Goal: Information Seeking & Learning: Learn about a topic

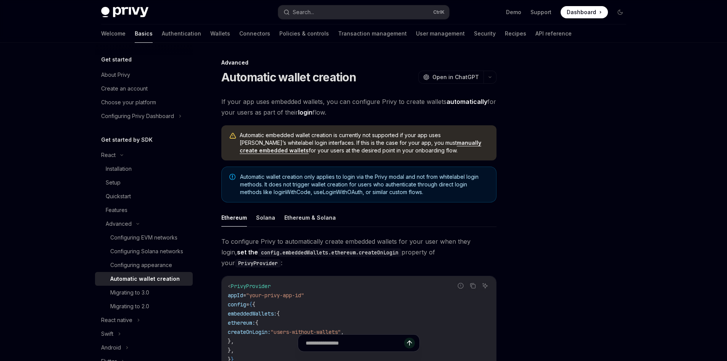
scroll to position [76, 0]
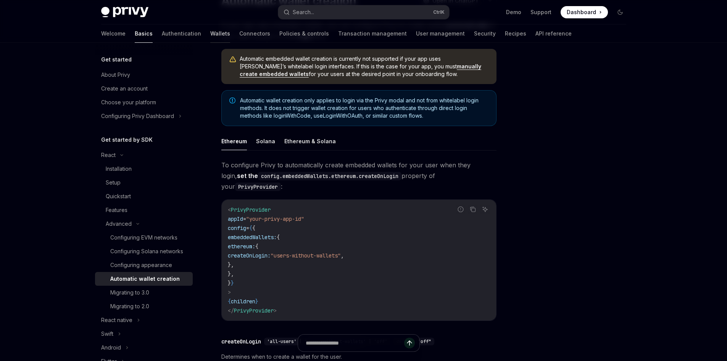
drag, startPoint x: 0, startPoint y: 0, endPoint x: 175, endPoint y: 35, distance: 178.8
click at [210, 35] on link "Wallets" at bounding box center [220, 33] width 20 height 18
click at [210, 34] on link "Wallets" at bounding box center [220, 33] width 20 height 18
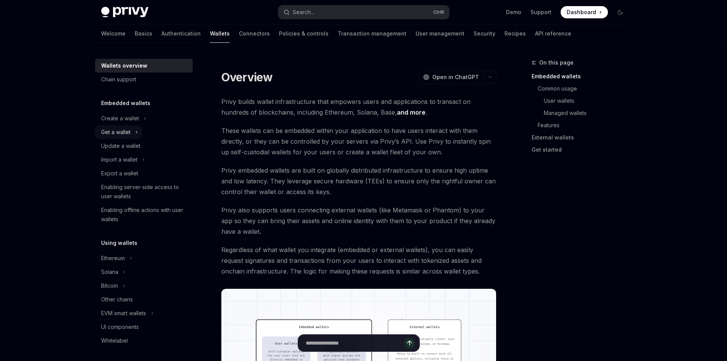
click at [133, 131] on button "Get a wallet" at bounding box center [118, 132] width 47 height 14
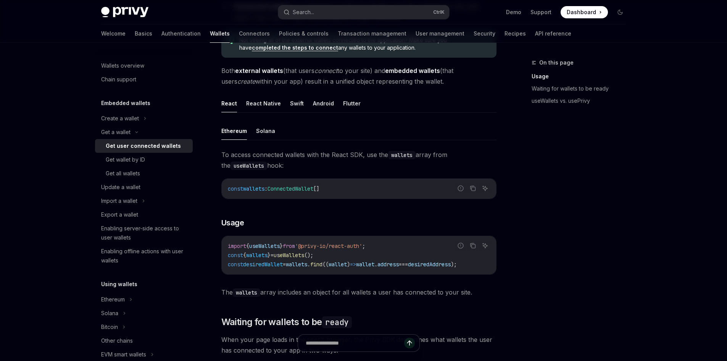
scroll to position [191, 0]
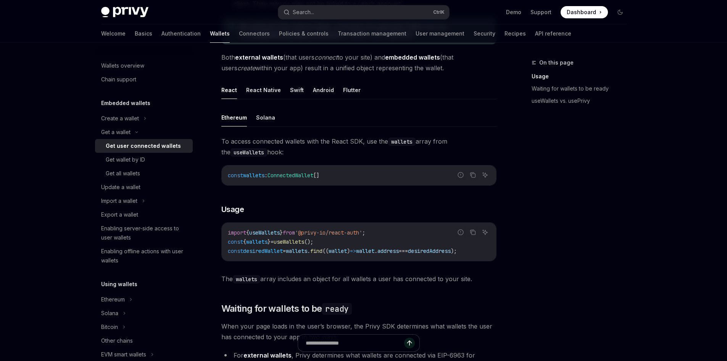
click at [451, 250] on span "desiredAddress" at bounding box center [429, 250] width 43 height 7
click at [270, 128] on div "Ethereum Solana To access connected wallets with the React SDK, use the wallets…" at bounding box center [358, 196] width 275 height 176
click at [270, 123] on button "Solana" at bounding box center [265, 117] width 19 height 18
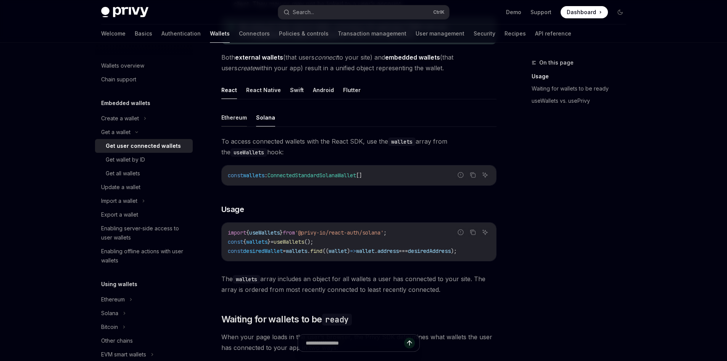
click at [244, 118] on button "Ethereum" at bounding box center [234, 117] width 26 height 18
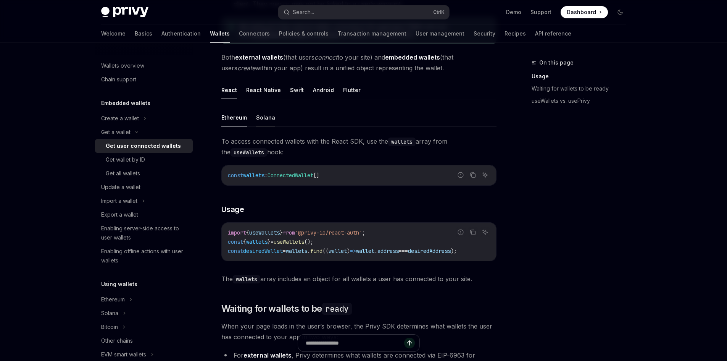
click at [259, 118] on button "Solana" at bounding box center [265, 117] width 19 height 18
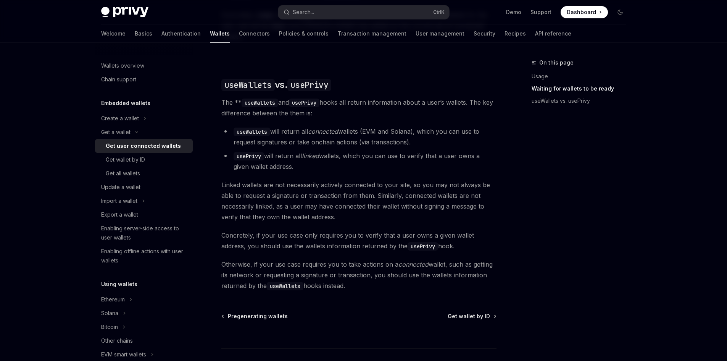
scroll to position [611, 0]
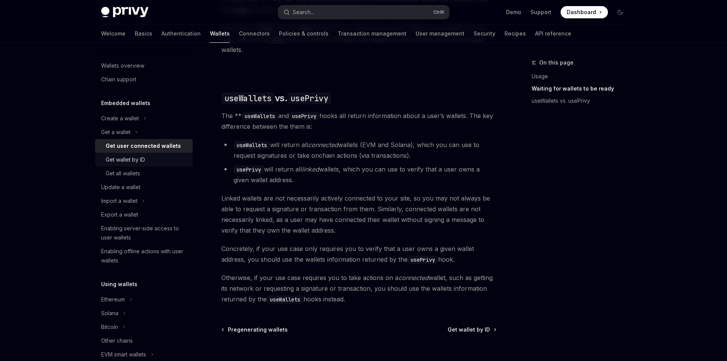
click at [158, 157] on div "Get wallet by ID" at bounding box center [147, 159] width 82 height 9
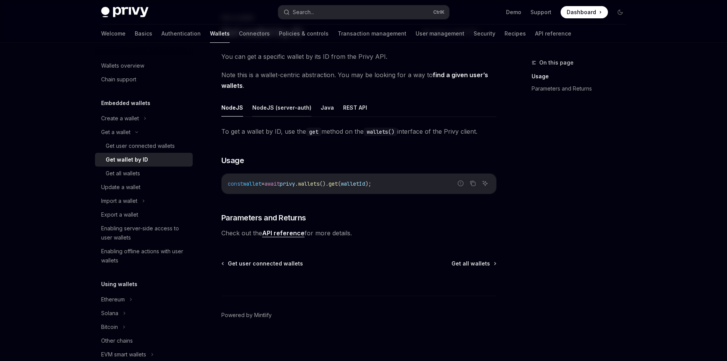
scroll to position [46, 0]
click at [269, 103] on button "NodeJS (server-auth)" at bounding box center [281, 107] width 59 height 18
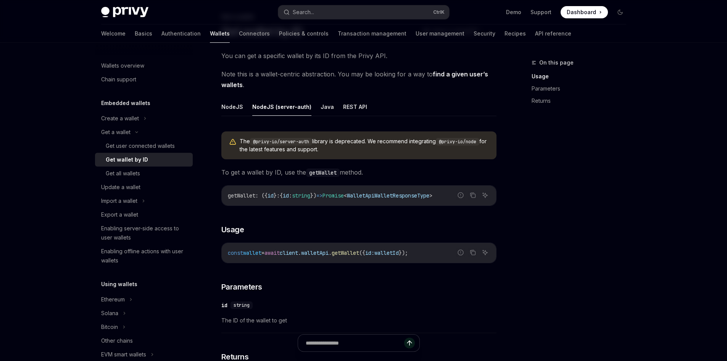
click at [247, 103] on ul "NodeJS NodeJS (server-auth) Java REST API" at bounding box center [358, 107] width 275 height 18
click at [239, 104] on button "NodeJS" at bounding box center [232, 107] width 22 height 18
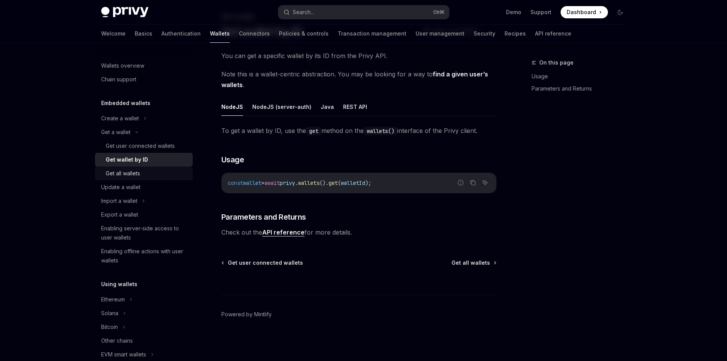
click at [139, 174] on div "Get all wallets" at bounding box center [123, 173] width 34 height 9
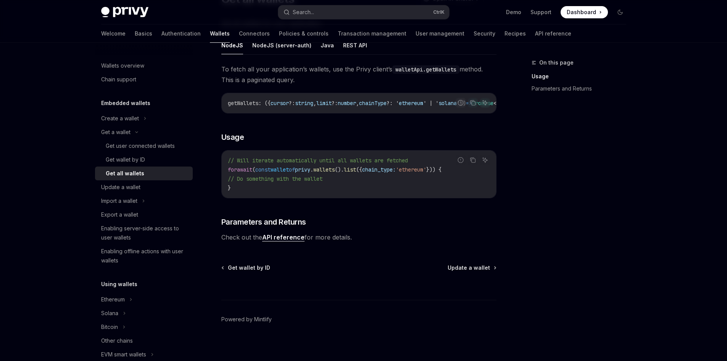
scroll to position [86, 0]
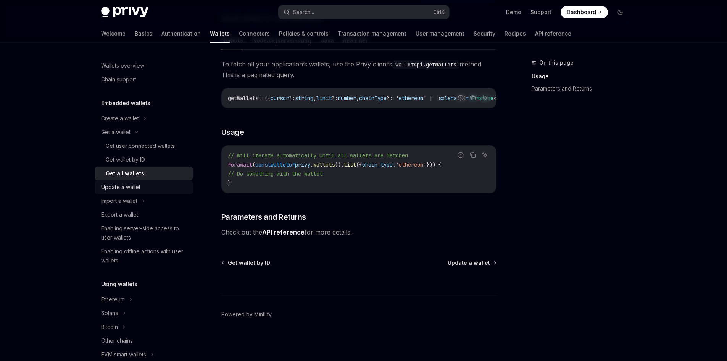
click at [147, 184] on div "Update a wallet" at bounding box center [144, 187] width 87 height 9
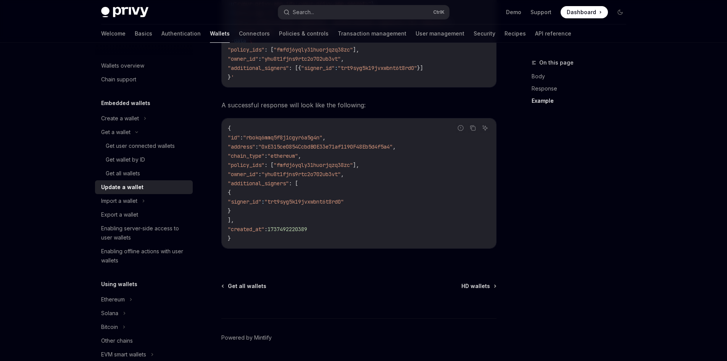
scroll to position [878, 0]
click at [165, 234] on div "Enabling server-side access to user wallets" at bounding box center [144, 233] width 87 height 18
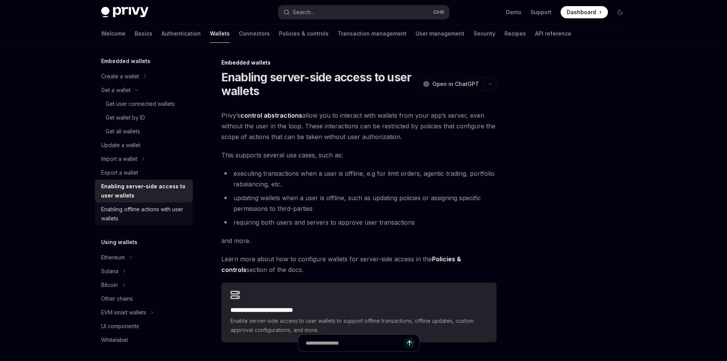
scroll to position [76, 0]
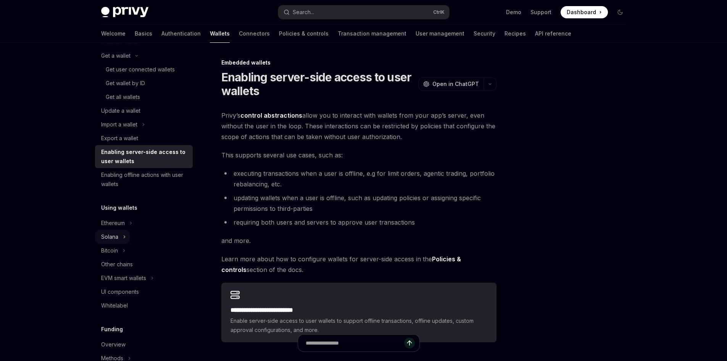
click at [112, 238] on div "Solana" at bounding box center [109, 236] width 17 height 9
type textarea "*"
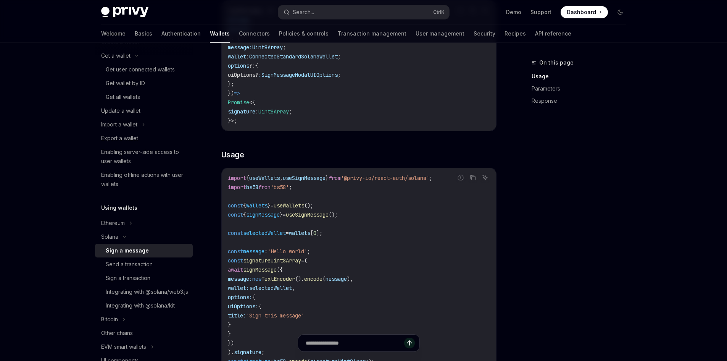
scroll to position [153, 0]
click at [323, 181] on span "useSignMessage" at bounding box center [304, 177] width 43 height 7
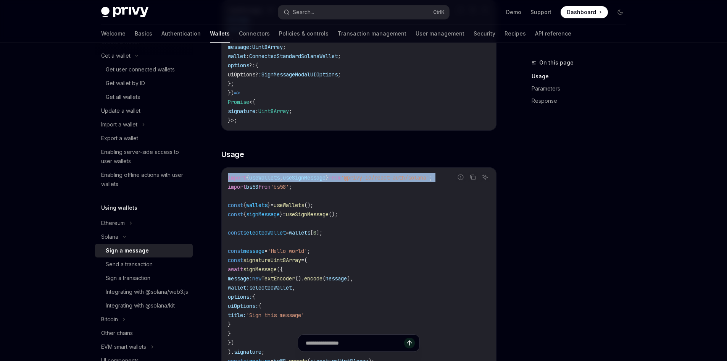
click at [323, 181] on span "useSignMessage" at bounding box center [304, 177] width 43 height 7
copy code "import { useWallets , useSignMessage } from '@privy-io/react-auth/solana' ;"
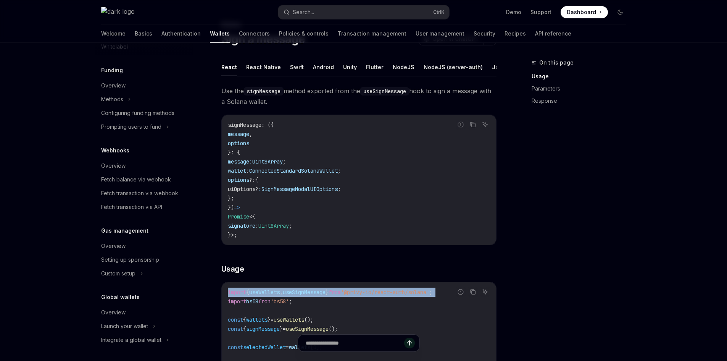
scroll to position [414, 0]
click at [161, 339] on div "Integrate a global wallet" at bounding box center [131, 338] width 60 height 9
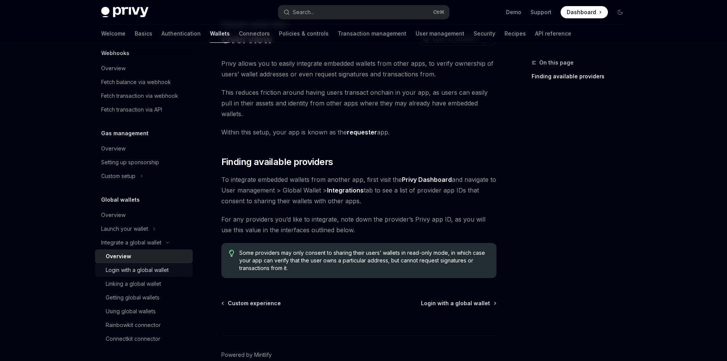
scroll to position [511, 0]
click at [160, 244] on div "Integrate a global wallet" at bounding box center [131, 242] width 60 height 9
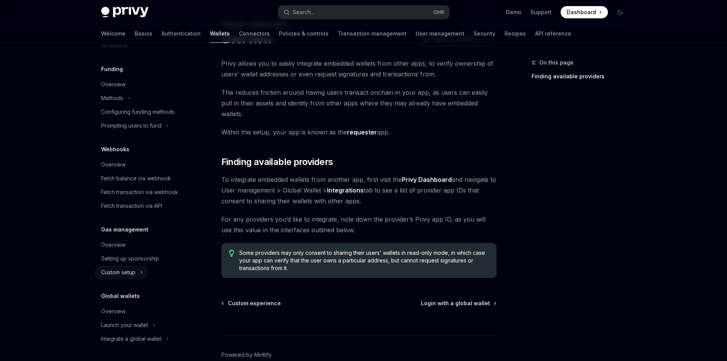
click at [144, 273] on button "Custom setup" at bounding box center [121, 272] width 52 height 14
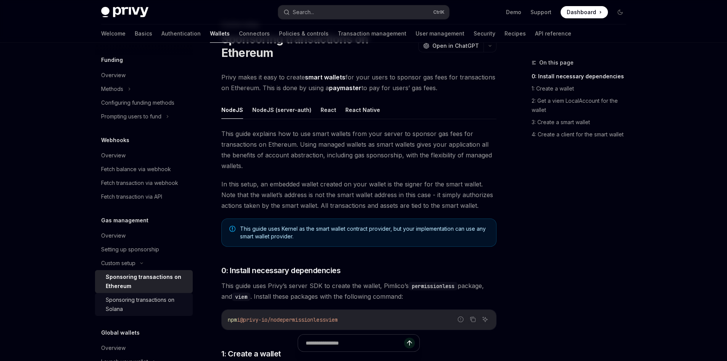
click at [155, 310] on div "Sponsoring transactions on Solana" at bounding box center [147, 304] width 82 height 18
type textarea "*"
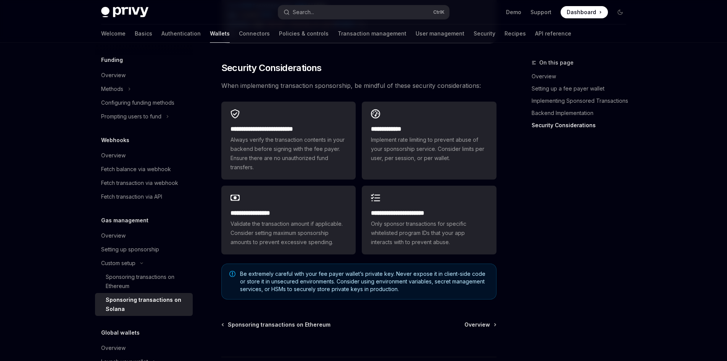
scroll to position [2157, 0]
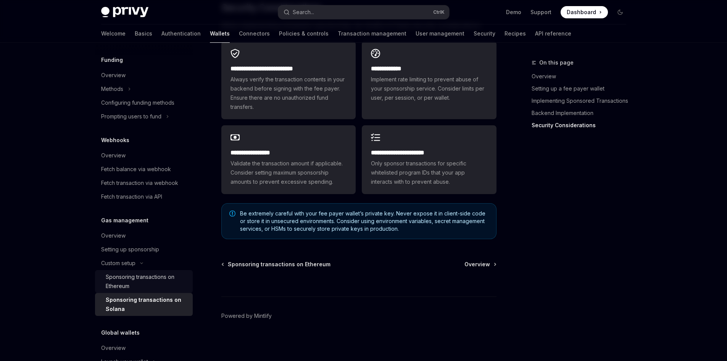
click at [127, 291] on div "Sponsoring transactions on Ethereum" at bounding box center [147, 281] width 82 height 18
click at [142, 291] on div "Sponsoring transactions on Ethereum" at bounding box center [147, 281] width 82 height 18
click at [136, 254] on div "Setting up sponsorship" at bounding box center [130, 249] width 58 height 9
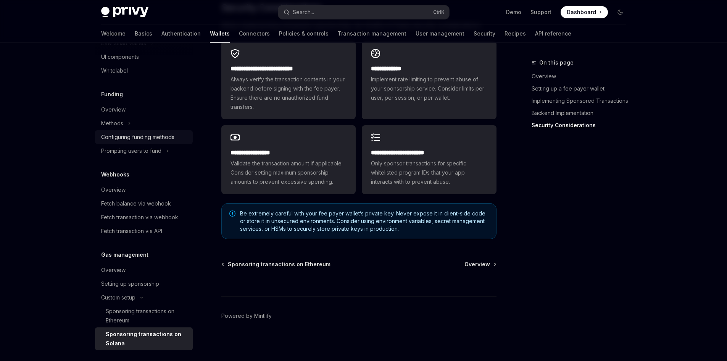
scroll to position [338, 0]
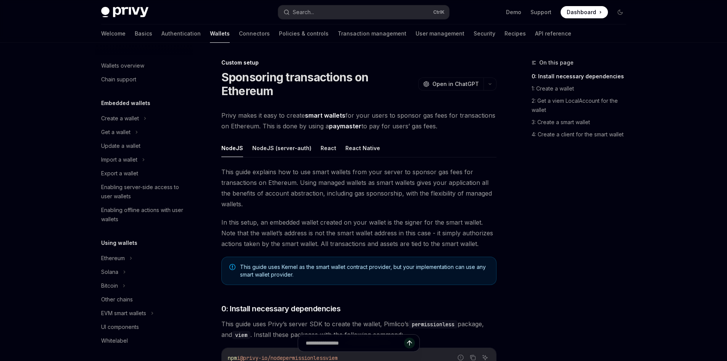
scroll to position [341, 0]
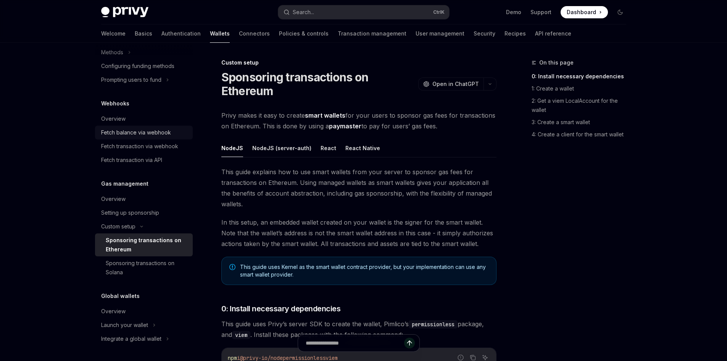
click at [145, 136] on div "Fetch balance via webhook" at bounding box center [136, 132] width 70 height 9
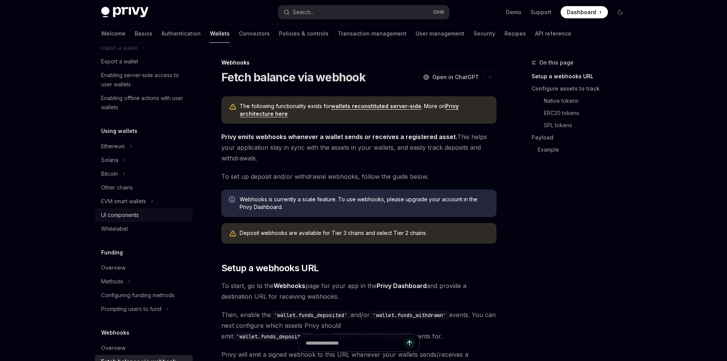
scroll to position [74, 0]
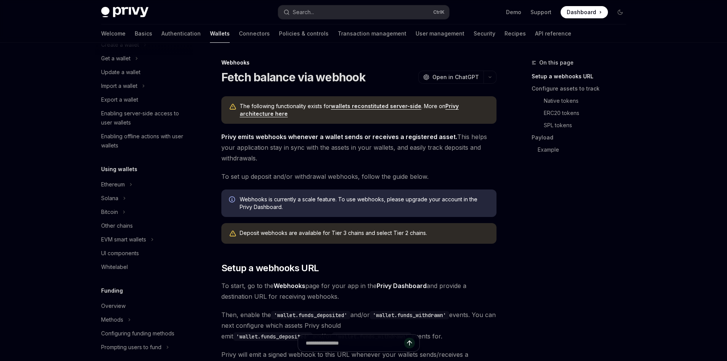
click at [137, 196] on li "Solana" at bounding box center [144, 198] width 98 height 14
click at [124, 197] on icon at bounding box center [124, 198] width 3 height 9
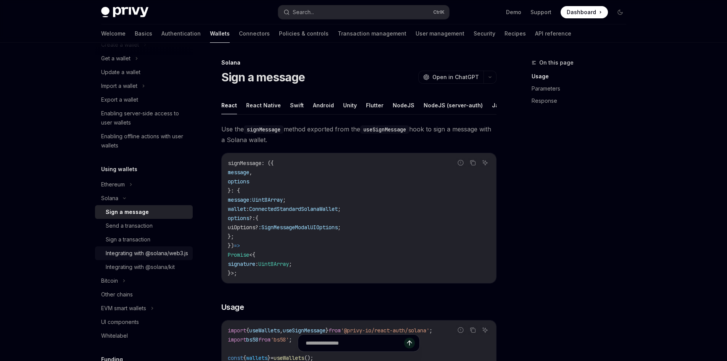
click at [142, 257] on div "Integrating with @solana/web3.js" at bounding box center [147, 253] width 82 height 9
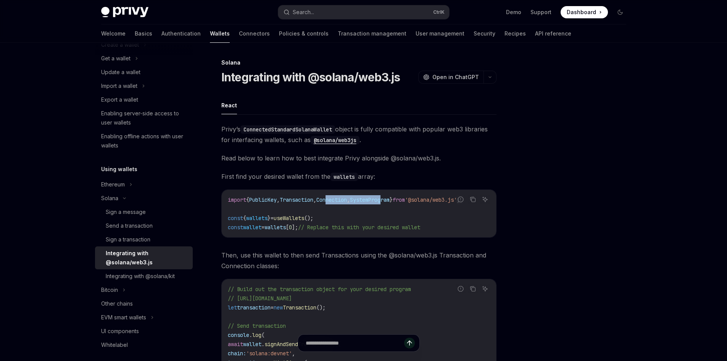
drag, startPoint x: 339, startPoint y: 201, endPoint x: 398, endPoint y: 196, distance: 59.8
click at [398, 196] on code "import { PublicKey , Transaction , Connection , SystemProgram } from '@solana/w…" at bounding box center [359, 213] width 262 height 37
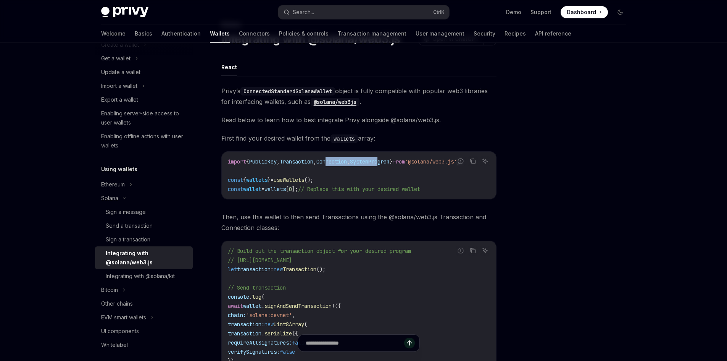
scroll to position [115, 0]
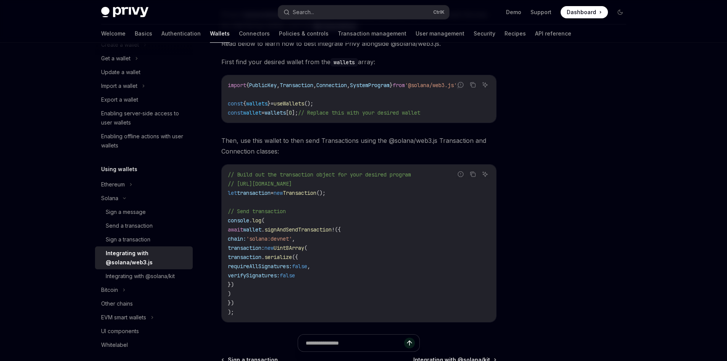
drag, startPoint x: 345, startPoint y: 107, endPoint x: 368, endPoint y: 105, distance: 23.8
click at [345, 107] on code "import { PublicKey , Transaction , Connection , SystemProgram } from '@solana/w…" at bounding box center [359, 99] width 262 height 37
drag, startPoint x: 402, startPoint y: 83, endPoint x: 228, endPoint y: 92, distance: 174.7
click at [228, 92] on code "import { PublicKey , Transaction , Connection , SystemProgram } from '@solana/w…" at bounding box center [359, 99] width 262 height 37
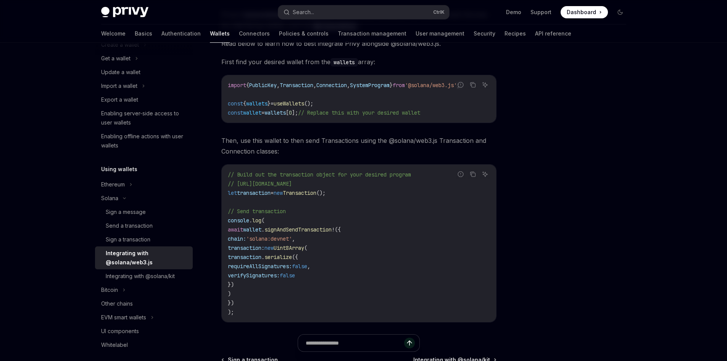
click at [304, 102] on span "useWallets" at bounding box center [289, 103] width 31 height 7
click at [158, 278] on div "Integrating with @solana/kit" at bounding box center [140, 275] width 69 height 9
type textarea "*"
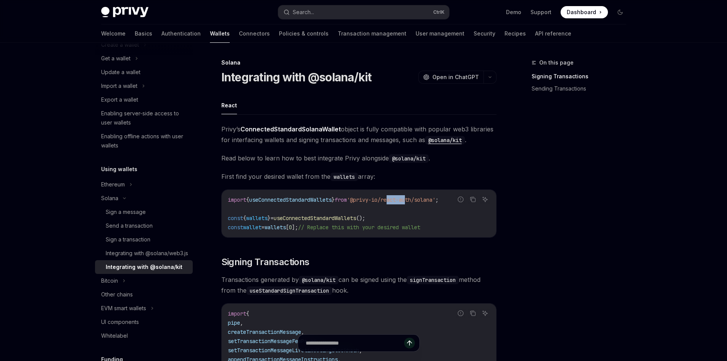
drag, startPoint x: 400, startPoint y: 197, endPoint x: 412, endPoint y: 198, distance: 11.5
click at [419, 198] on span "'@privy-io/react-auth/solana'" at bounding box center [391, 199] width 89 height 7
drag, startPoint x: 366, startPoint y: 198, endPoint x: 452, endPoint y: 199, distance: 86.3
click at [436, 199] on span "'@privy-io/react-auth/solana'" at bounding box center [391, 199] width 89 height 7
copy span "@privy-io/react-auth/solana"
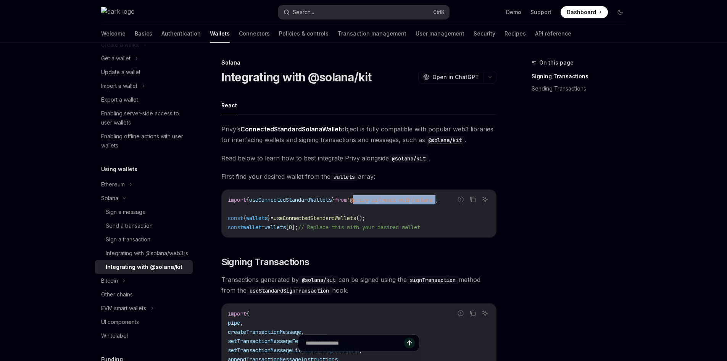
click at [317, 13] on button "Search... Ctrl K" at bounding box center [363, 12] width 171 height 14
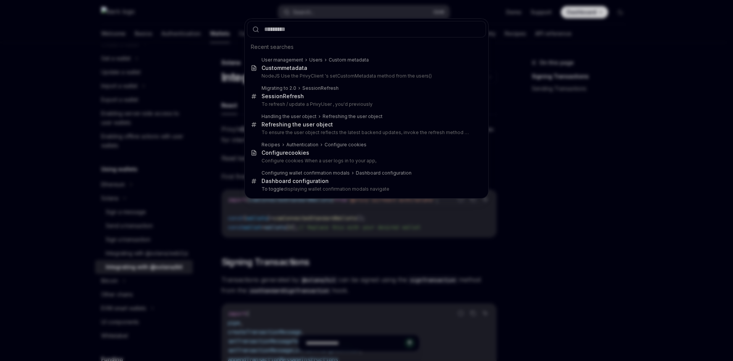
type input "**********"
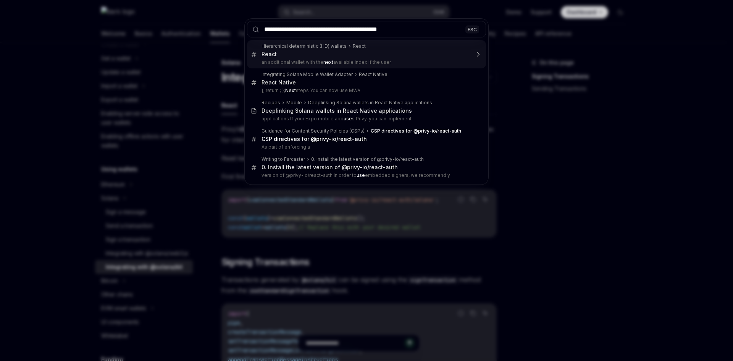
type input "**********"
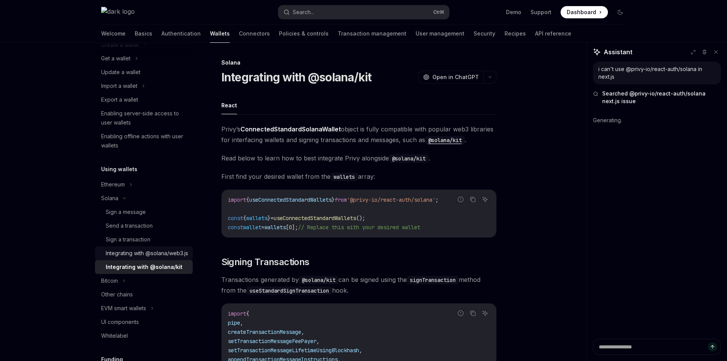
click at [148, 258] on div "Integrating with @solana/web3.js" at bounding box center [147, 253] width 82 height 9
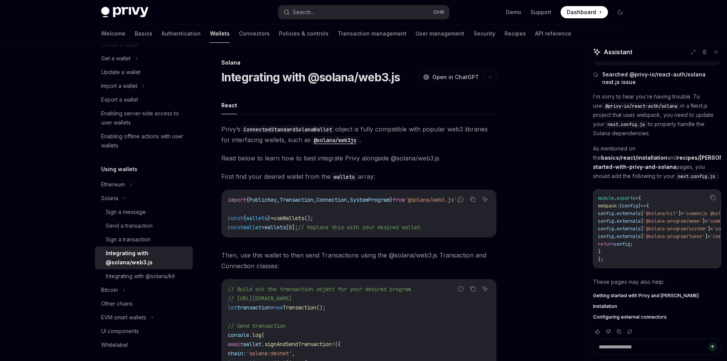
scroll to position [30, 0]
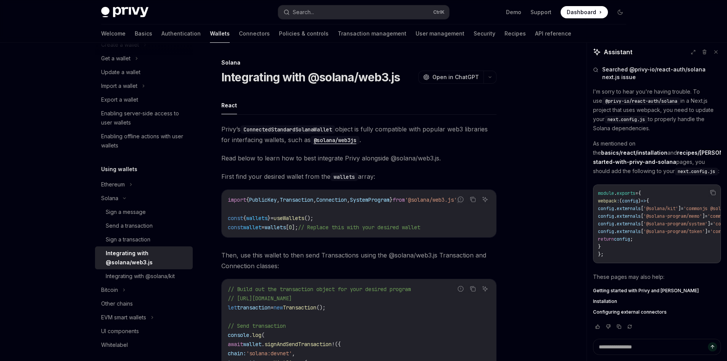
drag, startPoint x: 633, startPoint y: 263, endPoint x: 653, endPoint y: 260, distance: 20.4
click at [653, 260] on pre "module . exports = { webpack : ( config ) => { config . externals [ '@solana/ki…" at bounding box center [657, 223] width 128 height 79
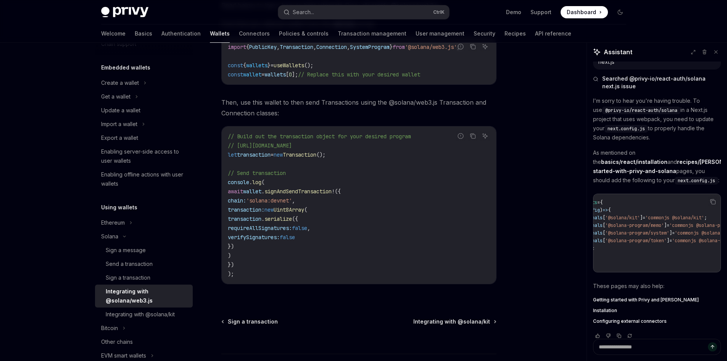
scroll to position [0, 0]
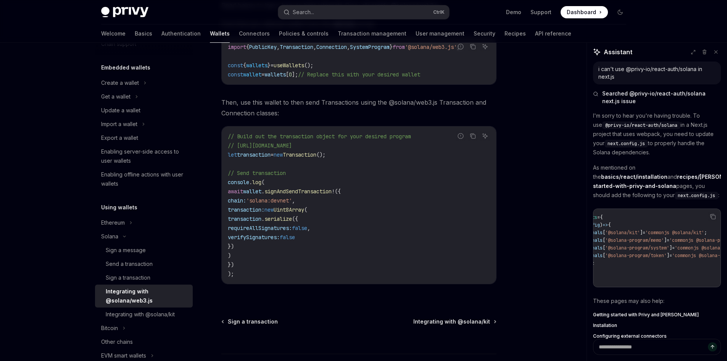
click at [625, 79] on div "i can't use @privy-io/react-auth/solana in next.js" at bounding box center [657, 72] width 117 height 15
click at [614, 74] on div "i can't use @privy-io/react-auth/solana in next.js" at bounding box center [657, 72] width 117 height 15
click at [611, 72] on div "i can't use @privy-io/react-auth/solana in next.js" at bounding box center [657, 72] width 117 height 15
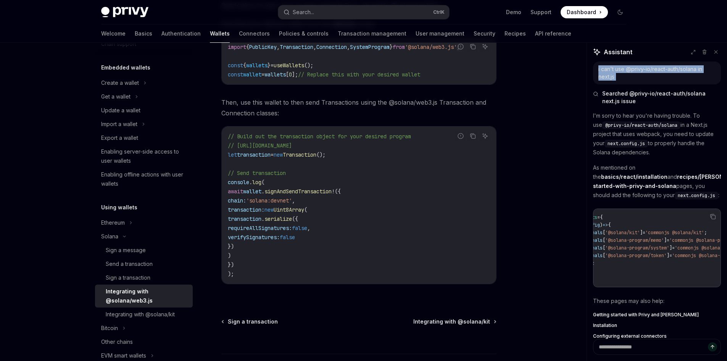
copy div "i can't use @privy-io/react-auth/solana in next.js"
click at [565, 100] on div "Solana Integrating with @solana/web3.js OpenAI Open in ChatGPT OpenAI Open in C…" at bounding box center [364, 155] width 538 height 530
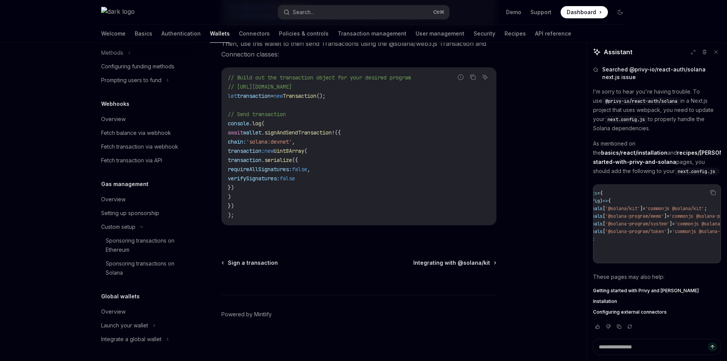
scroll to position [419, 0]
click at [107, 15] on img at bounding box center [118, 12] width 34 height 11
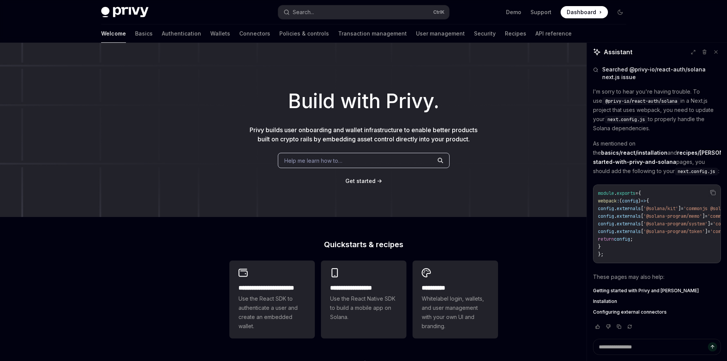
click at [109, 10] on img at bounding box center [124, 12] width 47 height 11
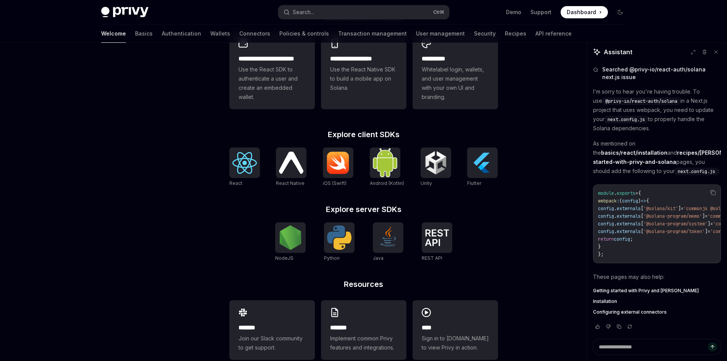
scroll to position [246, 0]
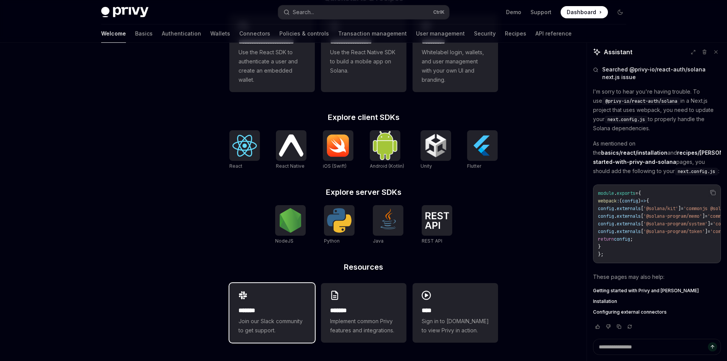
click at [275, 307] on h2 "*******" at bounding box center [272, 310] width 67 height 9
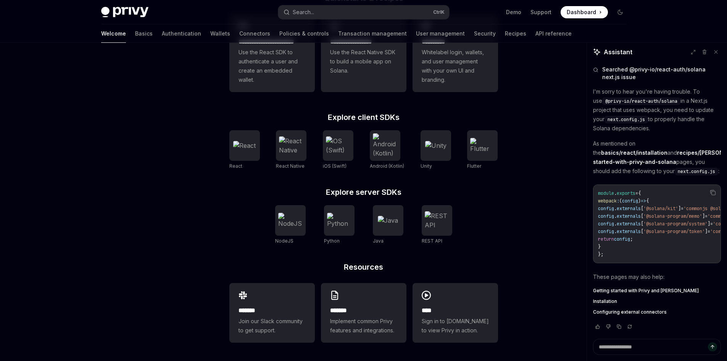
click at [557, 179] on div "**********" at bounding box center [363, 78] width 727 height 564
click at [278, 321] on span "Join our Slack community to get support." at bounding box center [272, 326] width 67 height 18
click at [145, 223] on div "**********" at bounding box center [363, 78] width 727 height 564
click at [370, 330] on span "Implement common Privy features and integrations." at bounding box center [363, 326] width 67 height 18
type textarea "*"
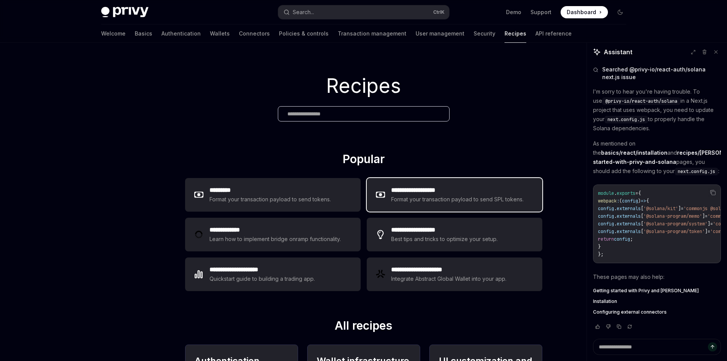
scroll to position [38, 0]
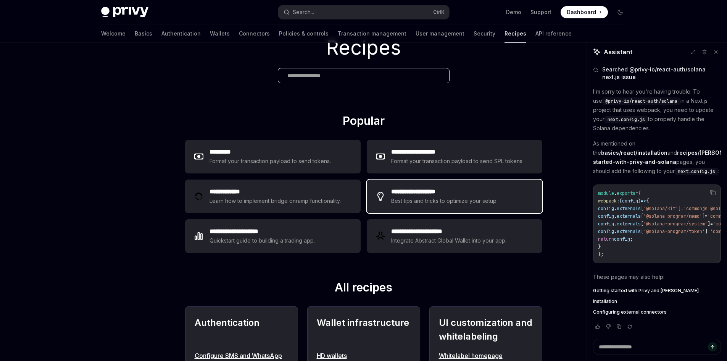
click at [402, 203] on div "Best tips and tricks to optimize your setup." at bounding box center [445, 200] width 108 height 9
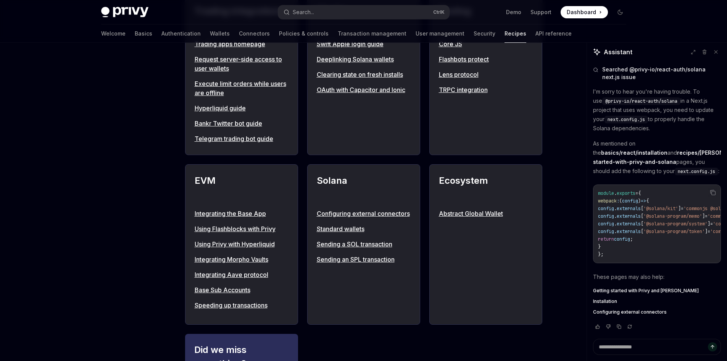
scroll to position [764, 0]
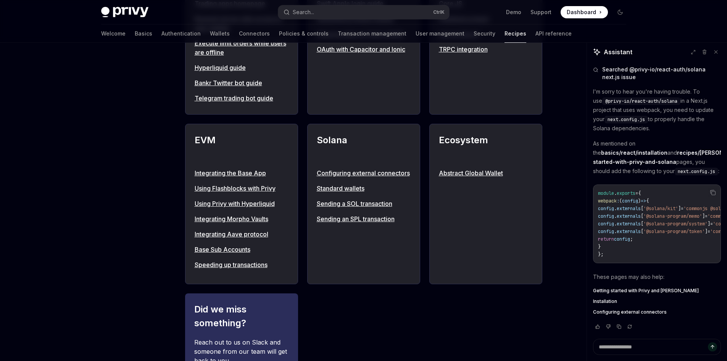
click at [356, 193] on link "Standard wallets" at bounding box center [364, 188] width 94 height 9
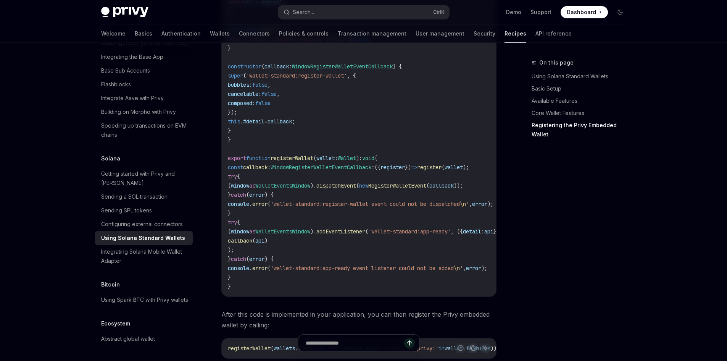
scroll to position [1323, 0]
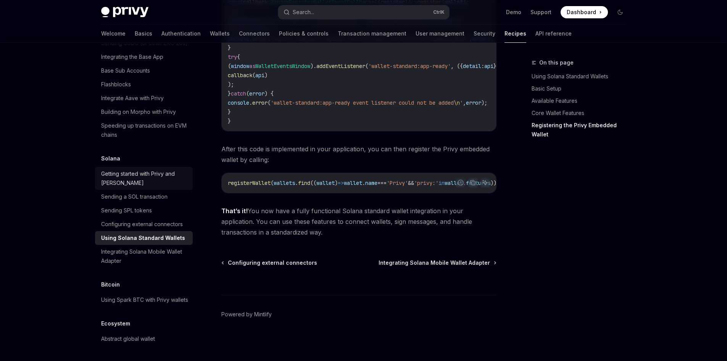
click at [157, 169] on div "Getting started with Privy and Solana" at bounding box center [144, 178] width 87 height 18
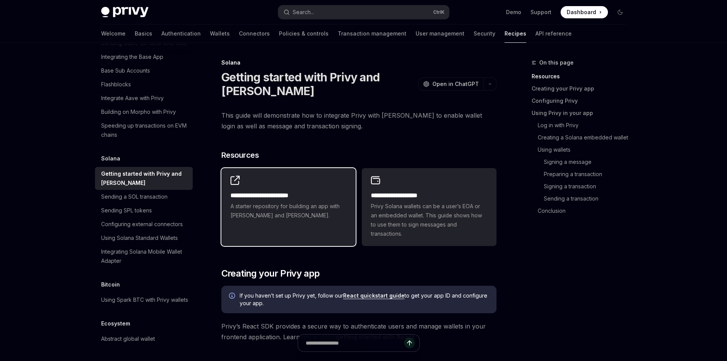
click at [324, 186] on div "**********" at bounding box center [288, 198] width 134 height 60
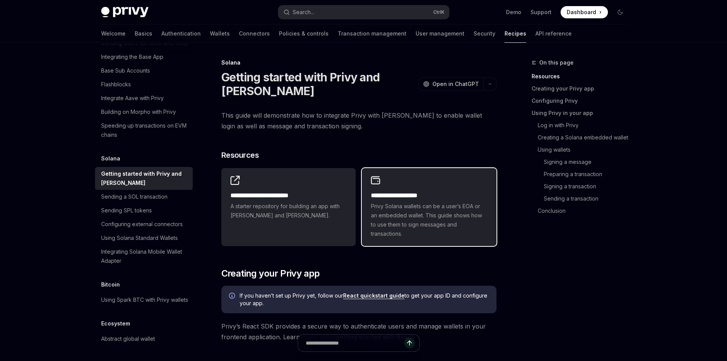
click at [423, 218] on span "Privy Solana wallets can be a user’s EOA or an embedded wallet. This guide show…" at bounding box center [429, 220] width 116 height 37
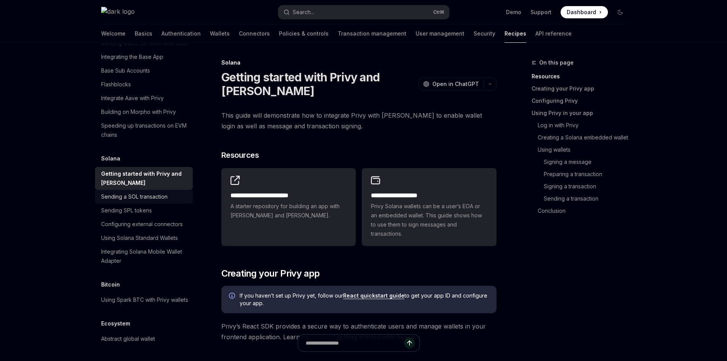
click at [160, 192] on div "Sending a SOL transaction" at bounding box center [134, 196] width 66 height 9
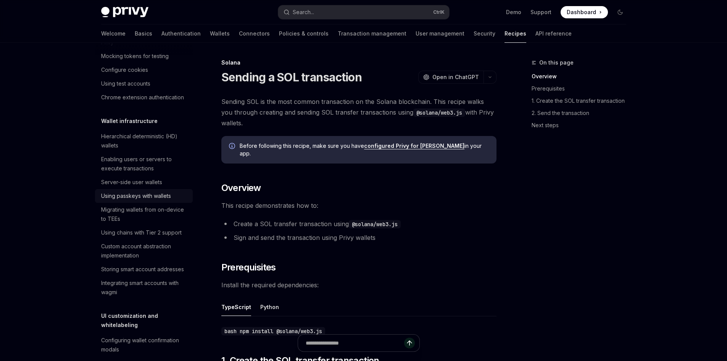
scroll to position [94, 0]
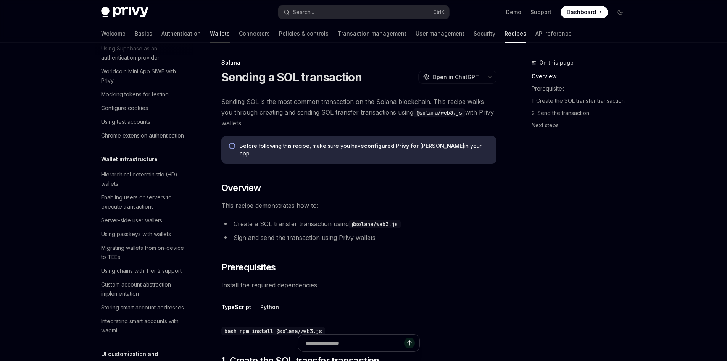
click at [210, 33] on link "Wallets" at bounding box center [220, 33] width 20 height 18
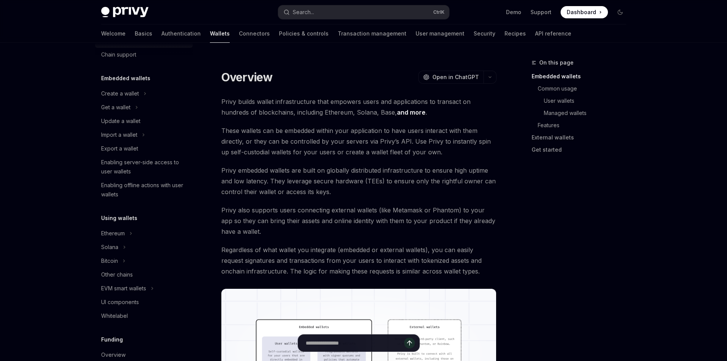
scroll to position [38, 0]
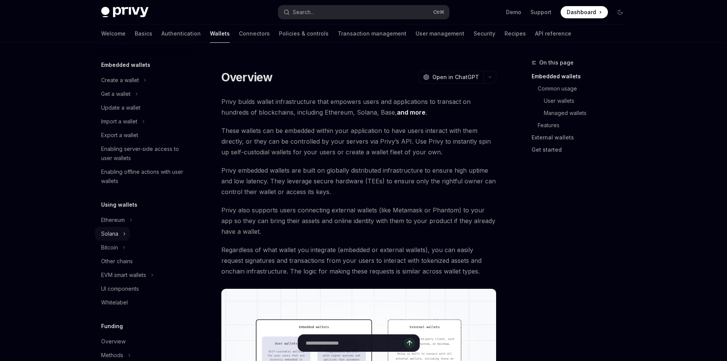
click at [121, 238] on button "Solana" at bounding box center [112, 234] width 35 height 14
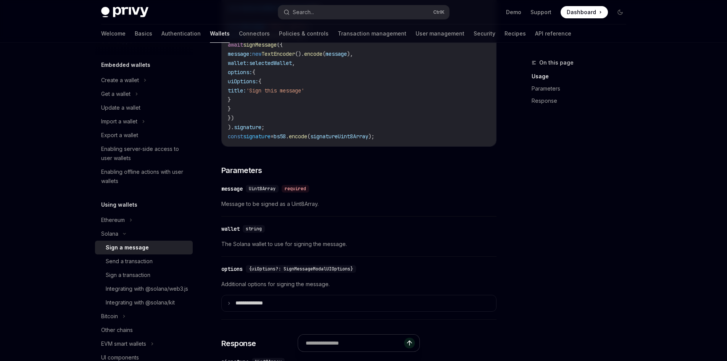
scroll to position [382, 0]
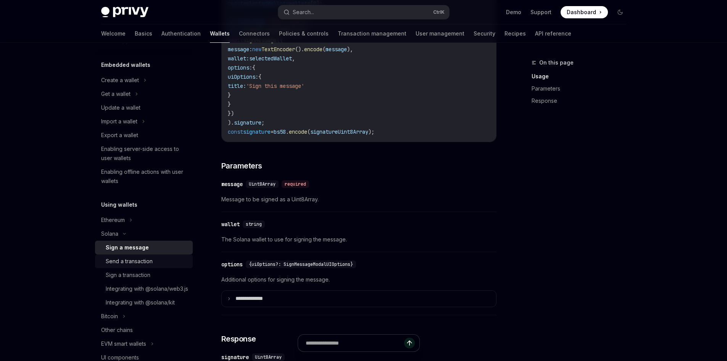
click at [166, 263] on div "Send a transaction" at bounding box center [147, 261] width 82 height 9
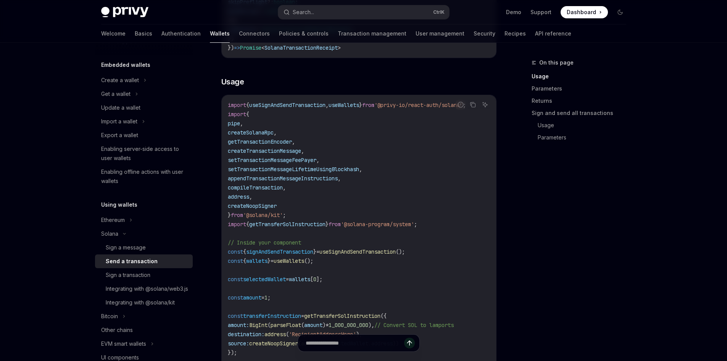
scroll to position [458, 0]
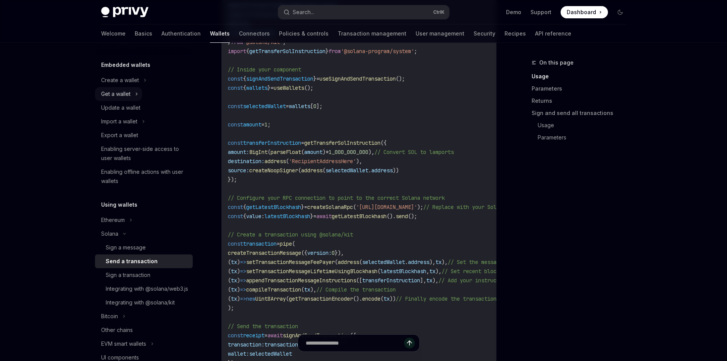
click at [131, 98] on button "Get a wallet" at bounding box center [118, 94] width 47 height 14
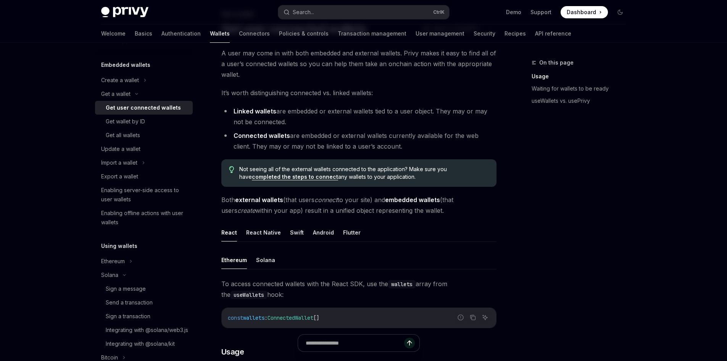
scroll to position [153, 0]
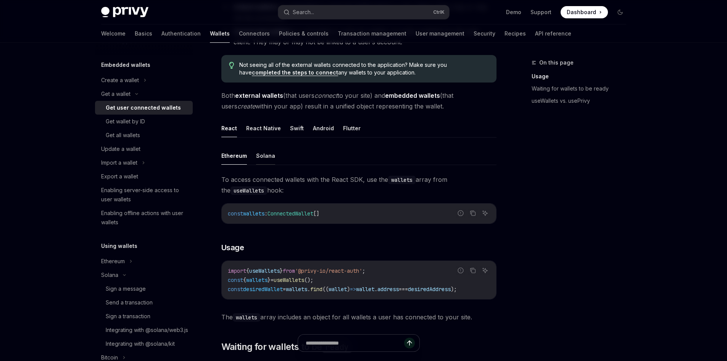
click at [262, 156] on button "Solana" at bounding box center [265, 156] width 19 height 18
type textarea "*"
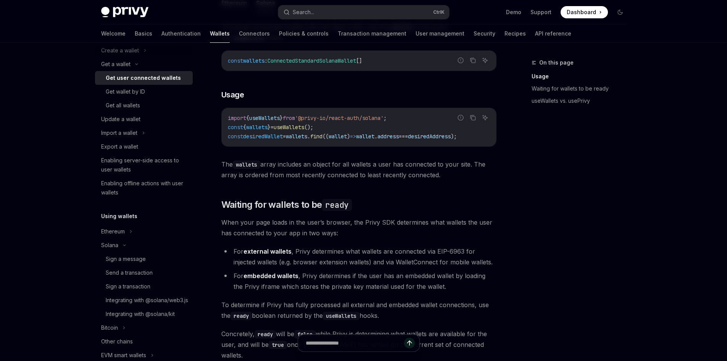
scroll to position [115, 0]
